Goal: Information Seeking & Learning: Learn about a topic

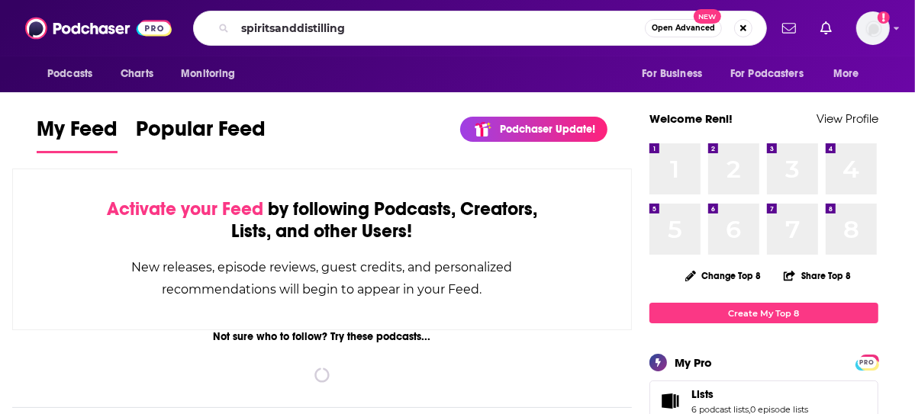
type input "spiritsanddistilling"
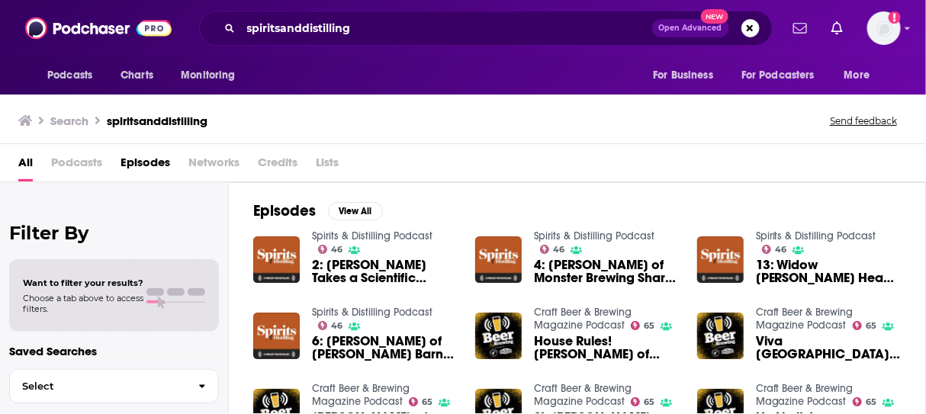
click at [365, 234] on div "Podcasts Charts Monitoring spiritsanddistilling Open Advanced New For Business …" at bounding box center [463, 207] width 926 height 414
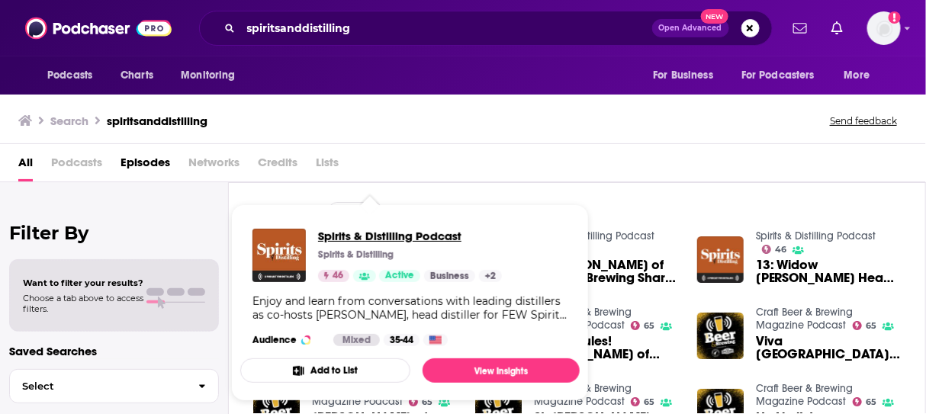
click at [365, 235] on span "Spirits & Distilling Podcast" at bounding box center [410, 236] width 184 height 14
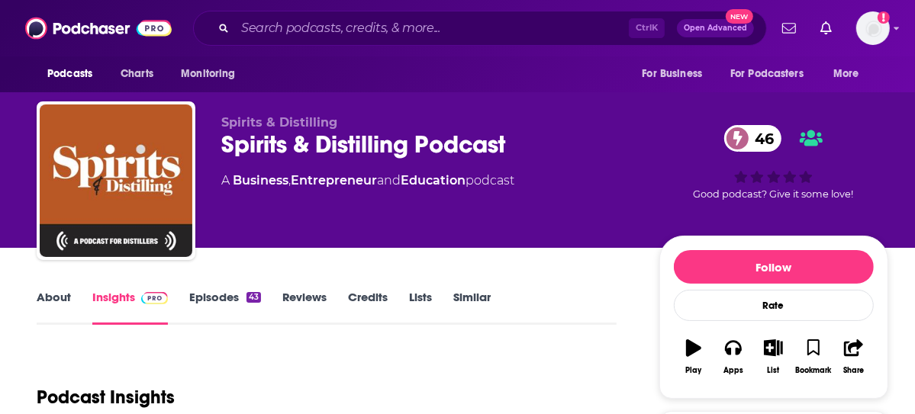
scroll to position [153, 0]
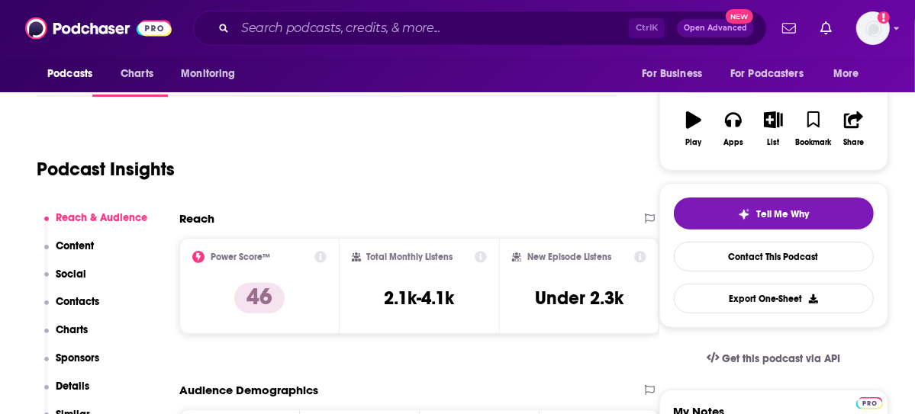
click at [80, 303] on p "Contacts" at bounding box center [77, 301] width 43 height 13
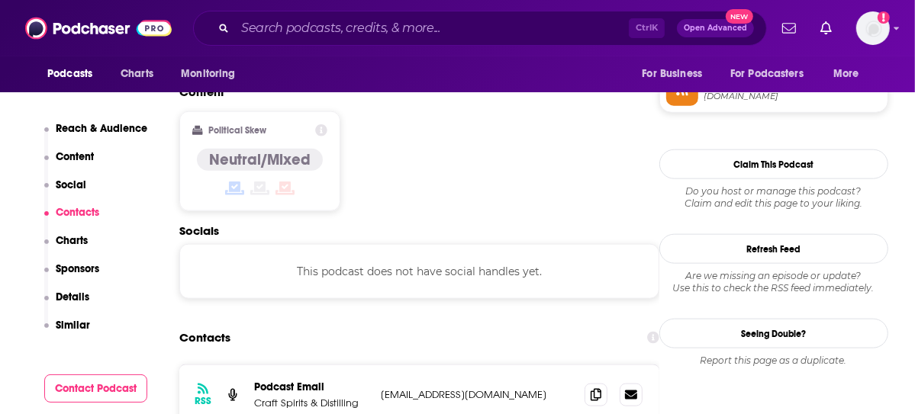
scroll to position [1209, 0]
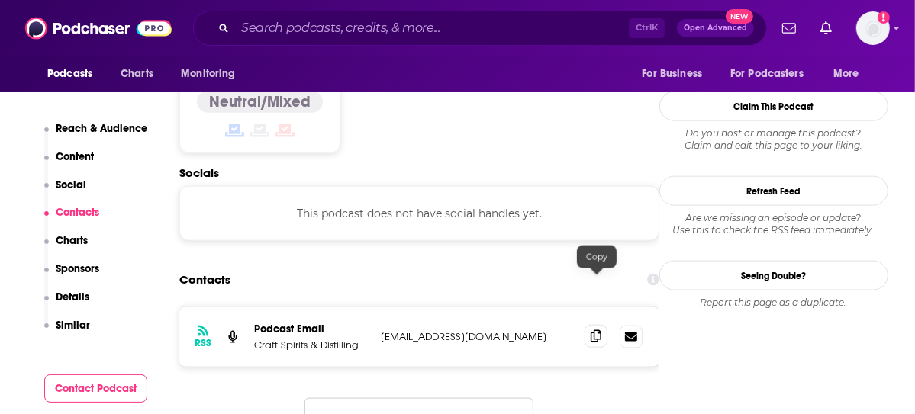
click at [594, 330] on icon at bounding box center [596, 336] width 11 height 12
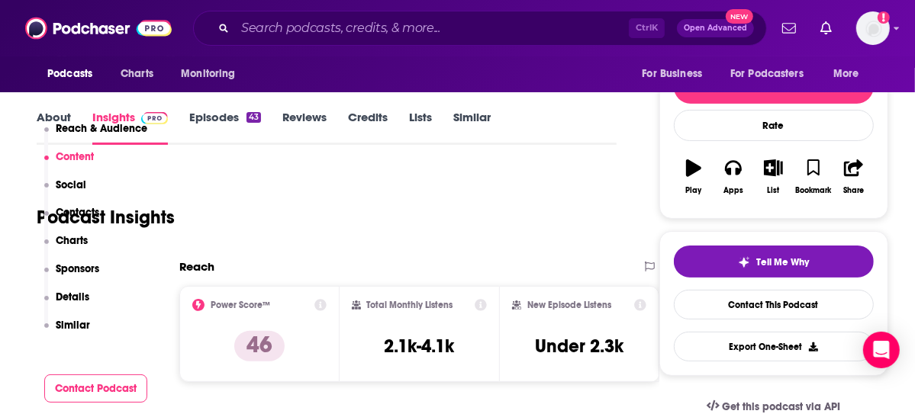
scroll to position [0, 0]
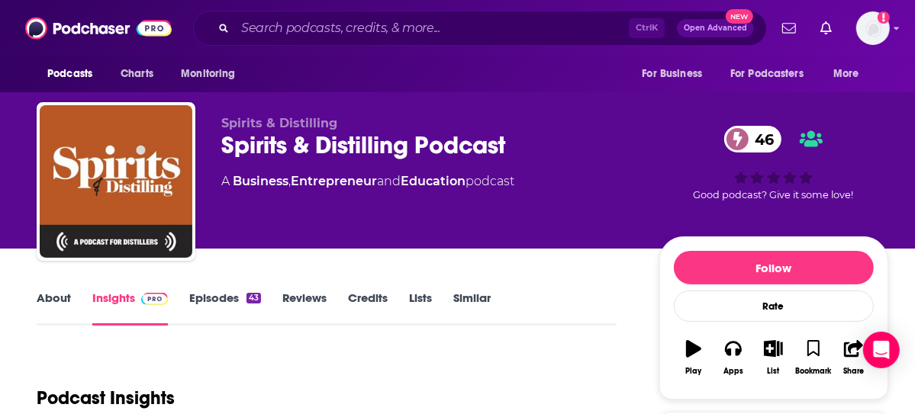
click at [43, 298] on link "About" at bounding box center [54, 308] width 34 height 35
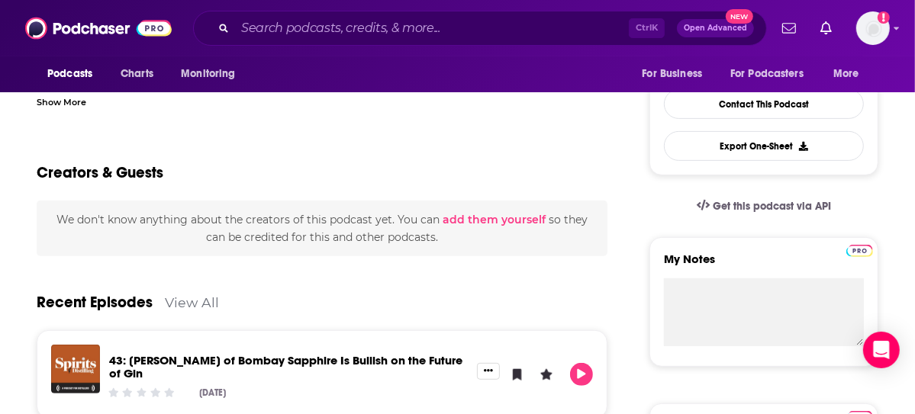
scroll to position [610, 0]
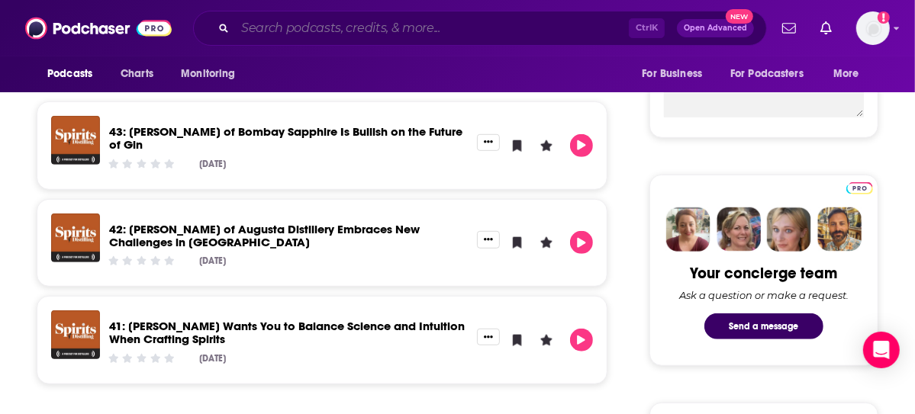
click at [293, 26] on input "Search podcasts, credits, & more..." at bounding box center [432, 28] width 394 height 24
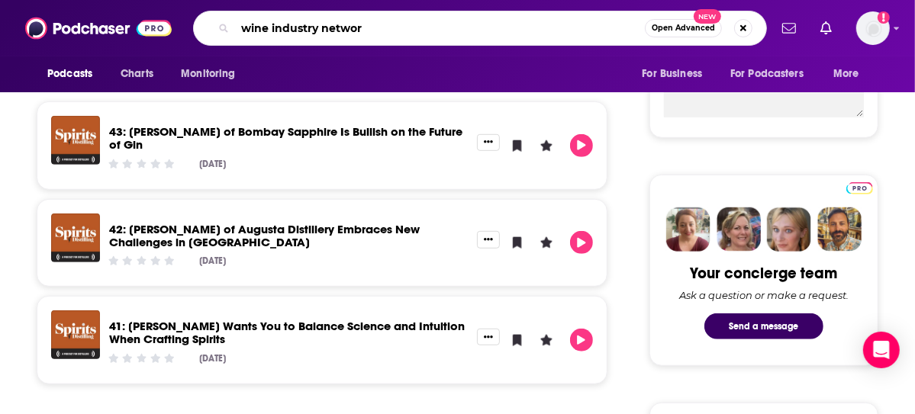
type input "wine industry network"
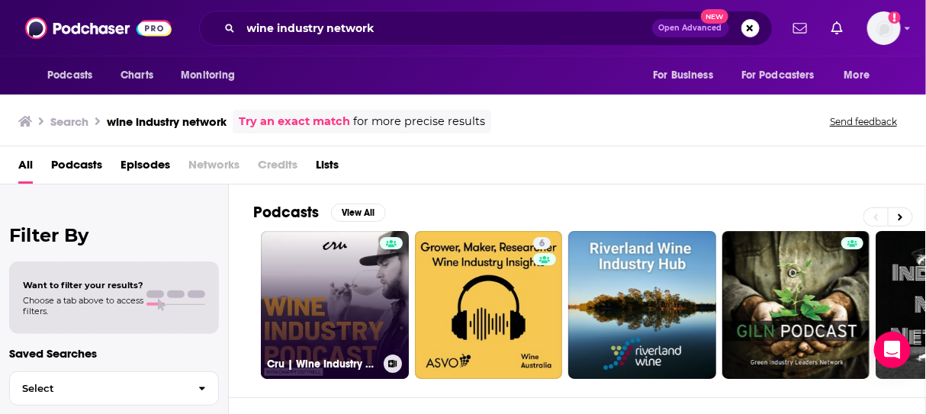
click at [314, 274] on link "Cru | Wine Industry Podcast" at bounding box center [335, 305] width 148 height 148
